Goal: Find specific page/section: Find specific page/section

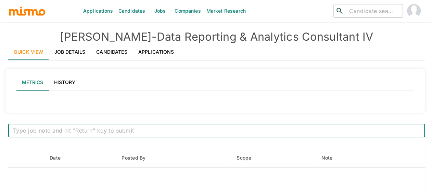
click at [377, 14] on input "search" at bounding box center [372, 11] width 53 height 10
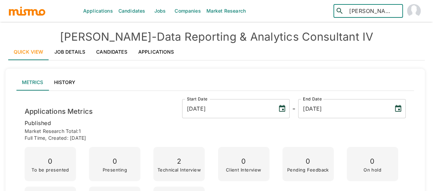
type input "[PERSON_NAME]"
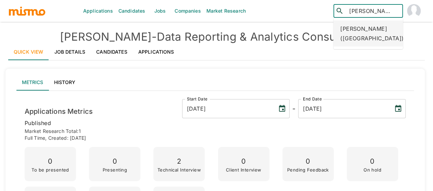
click at [375, 25] on div "[PERSON_NAME] ([GEOGRAPHIC_DATA])" at bounding box center [367, 34] width 69 height 26
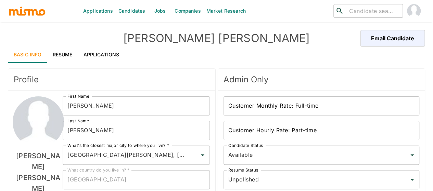
click at [66, 54] on link "Resume" at bounding box center [62, 55] width 31 height 16
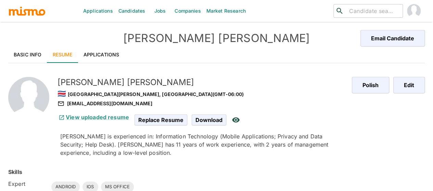
click at [112, 53] on link "Applications" at bounding box center [101, 55] width 47 height 16
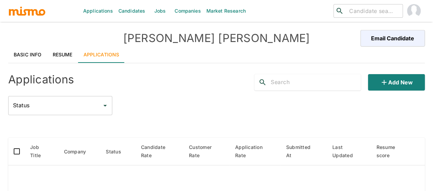
click at [31, 49] on link "Basic Info" at bounding box center [27, 55] width 39 height 16
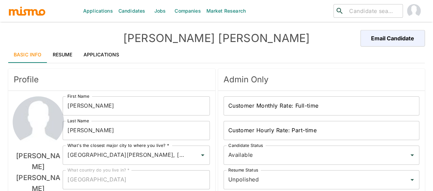
click at [62, 56] on link "Resume" at bounding box center [62, 55] width 31 height 16
